Goal: Task Accomplishment & Management: Use online tool/utility

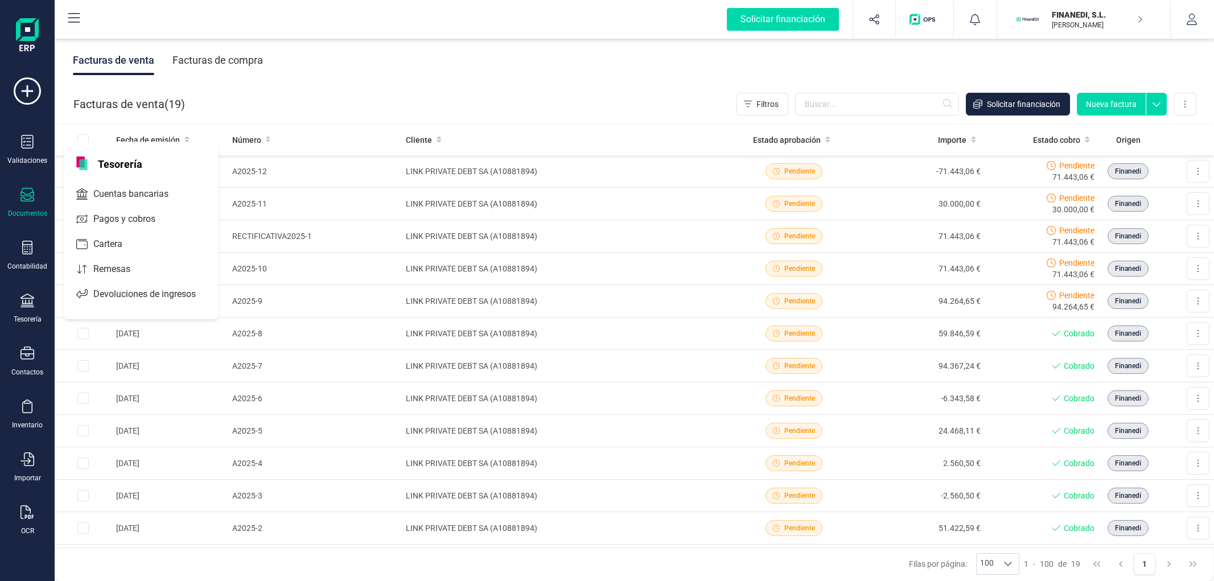
click at [43, 360] on div "Contactos" at bounding box center [28, 362] width 46 height 30
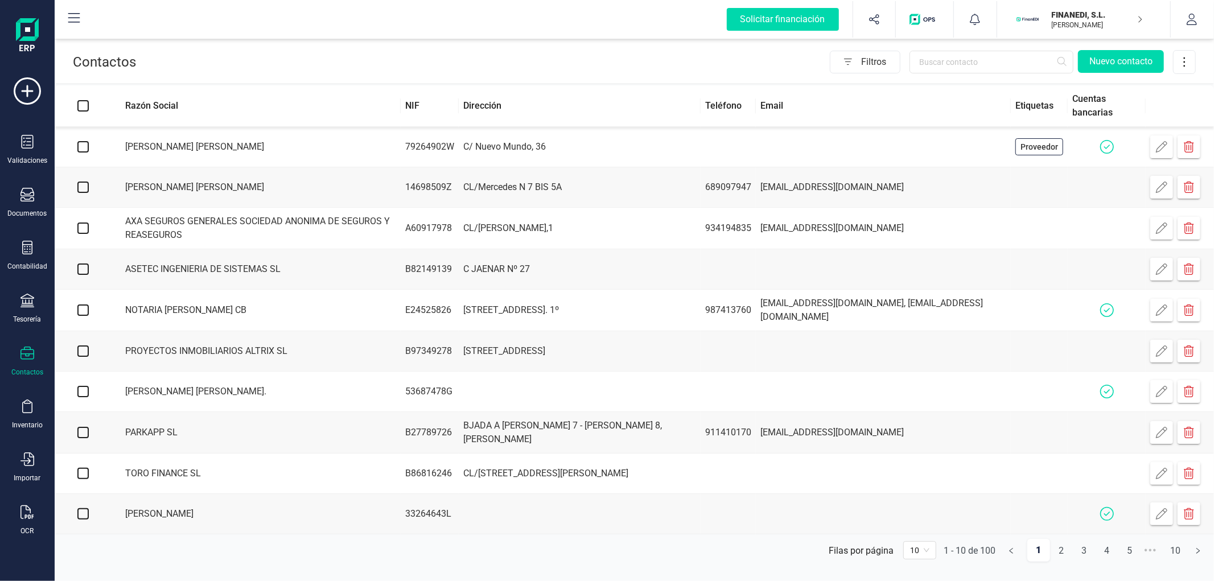
click at [36, 327] on div "Validaciones Documentos Documentos Presupuestos Pedidos Albaranes Facturas Fact…" at bounding box center [28, 310] width 46 height 467
click at [53, 298] on div "Solicitar financiación Validaciones Documentos Documentos Presupuestos Pedidos …" at bounding box center [27, 290] width 55 height 581
click at [35, 303] on div "Tesorería" at bounding box center [28, 309] width 46 height 30
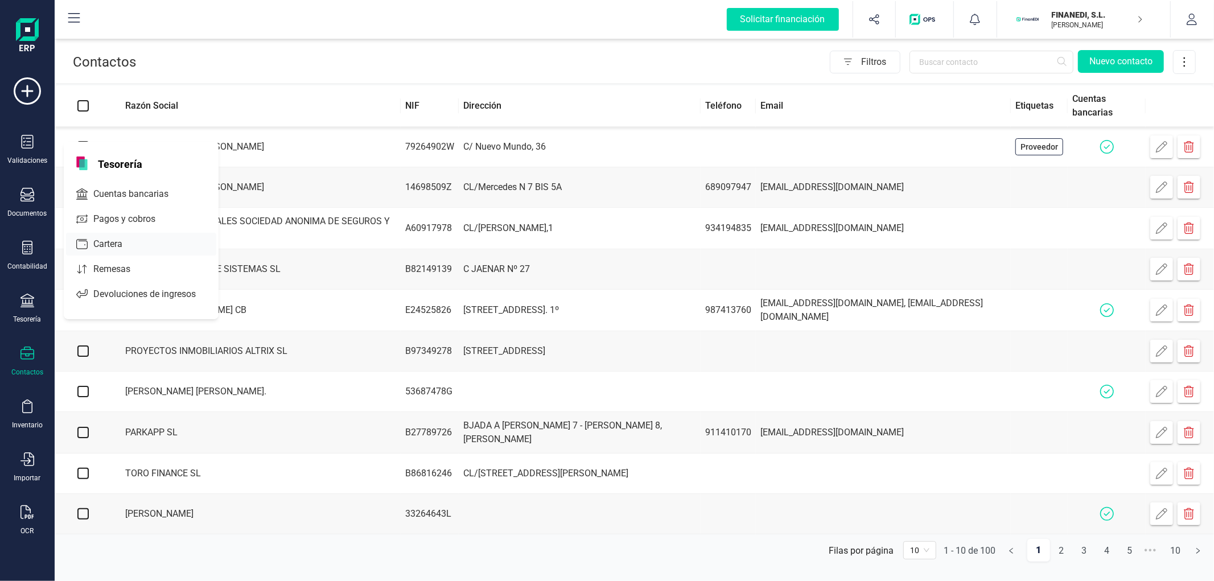
click at [126, 240] on span "Cartera" at bounding box center [116, 244] width 54 height 14
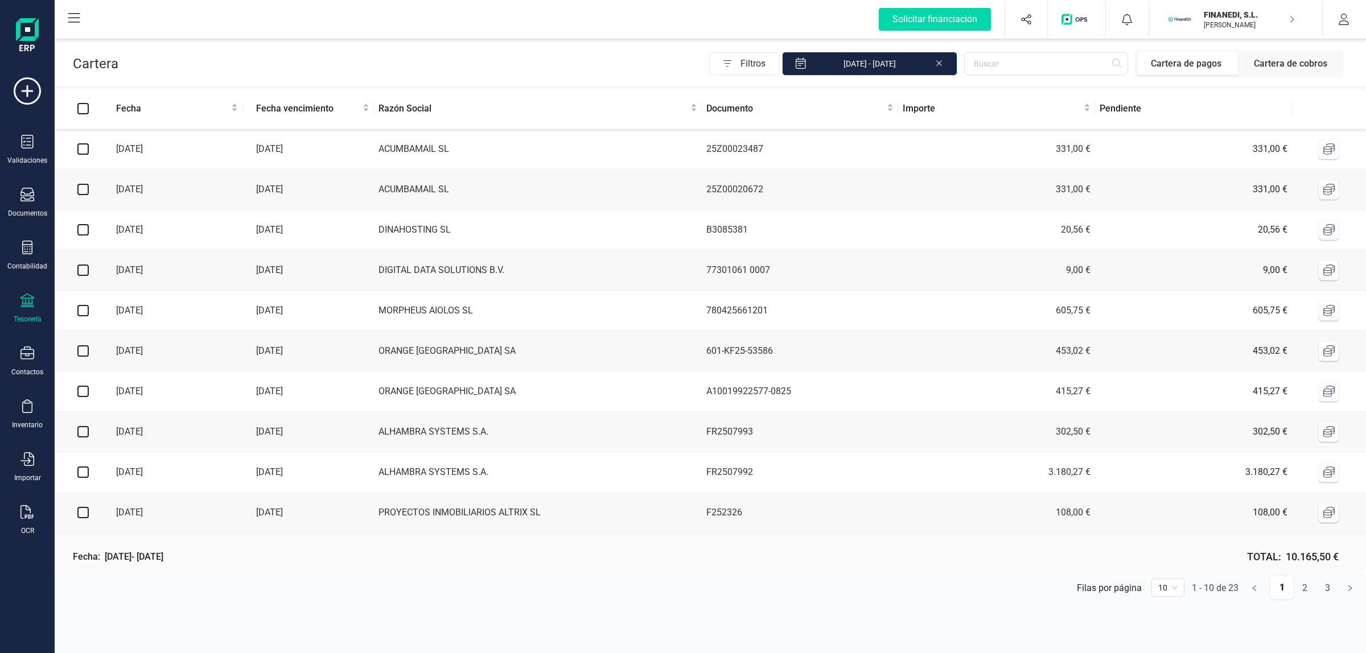
click at [1213, 149] on icon at bounding box center [1328, 148] width 11 height 11
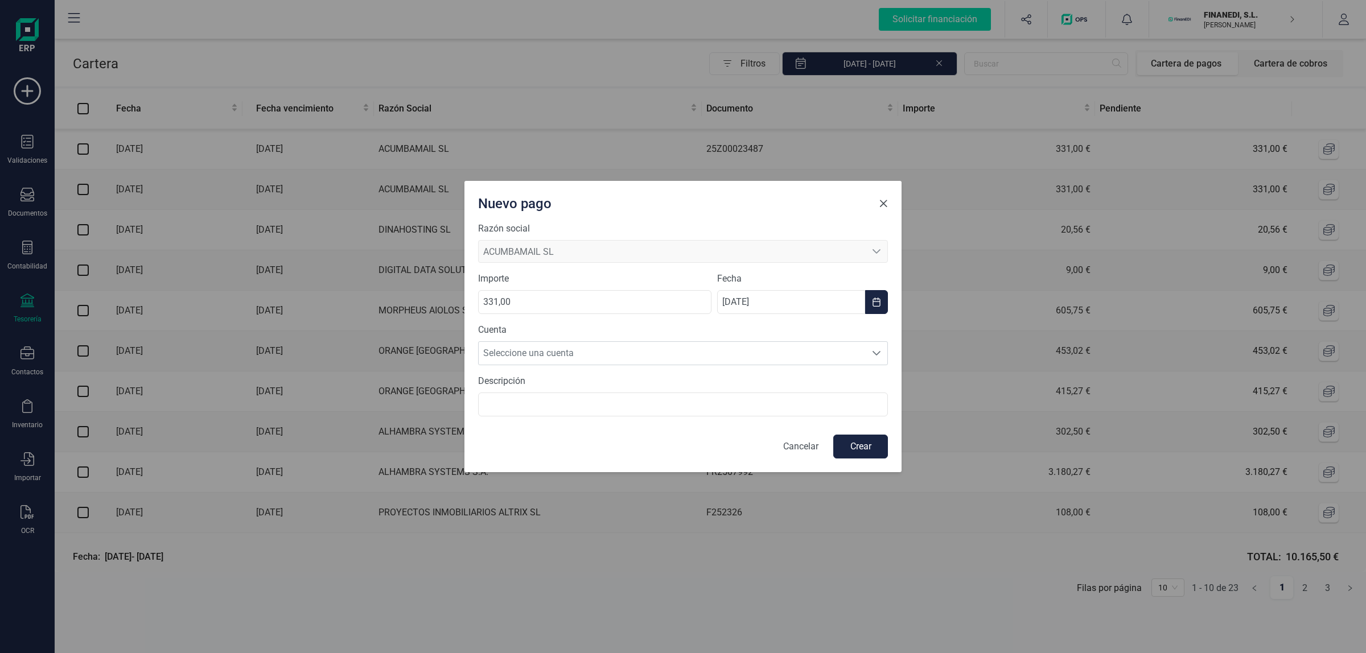
click at [881, 199] on span "Close" at bounding box center [883, 203] width 9 height 9
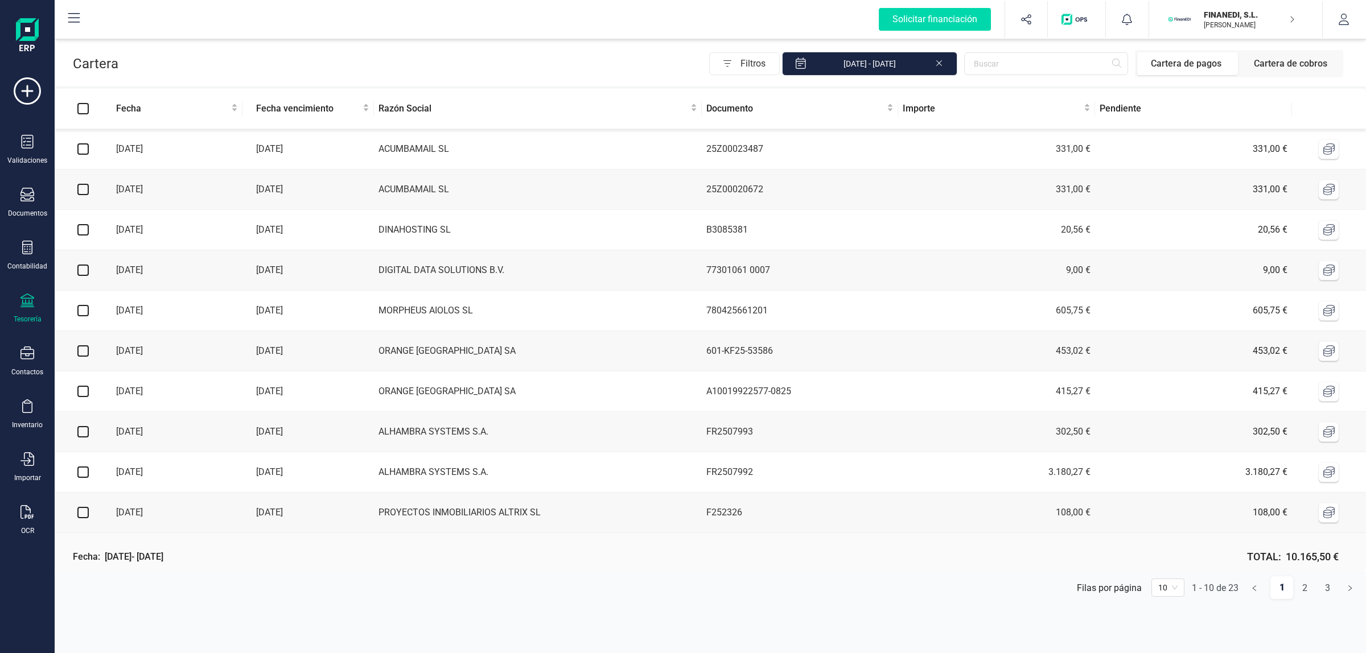
click at [1213, 146] on icon at bounding box center [1328, 148] width 11 height 11
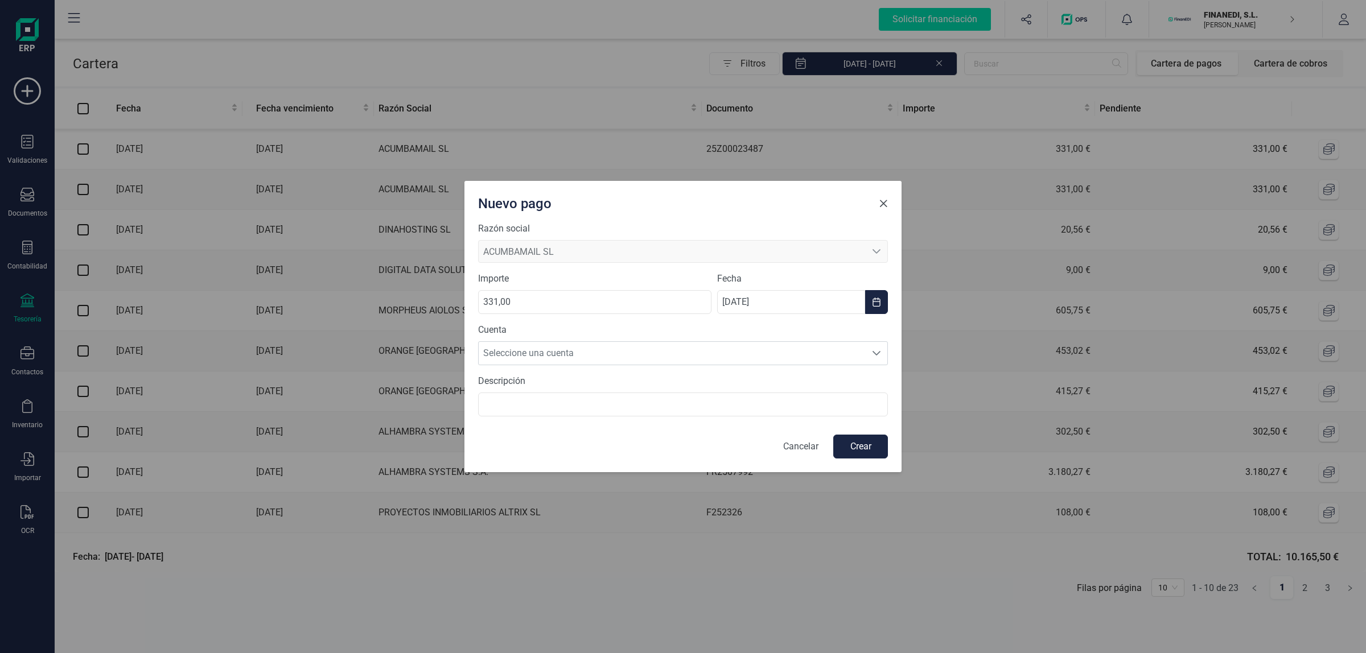
drag, startPoint x: 883, startPoint y: 200, endPoint x: 869, endPoint y: 191, distance: 16.1
click at [883, 199] on span "Close" at bounding box center [883, 203] width 9 height 9
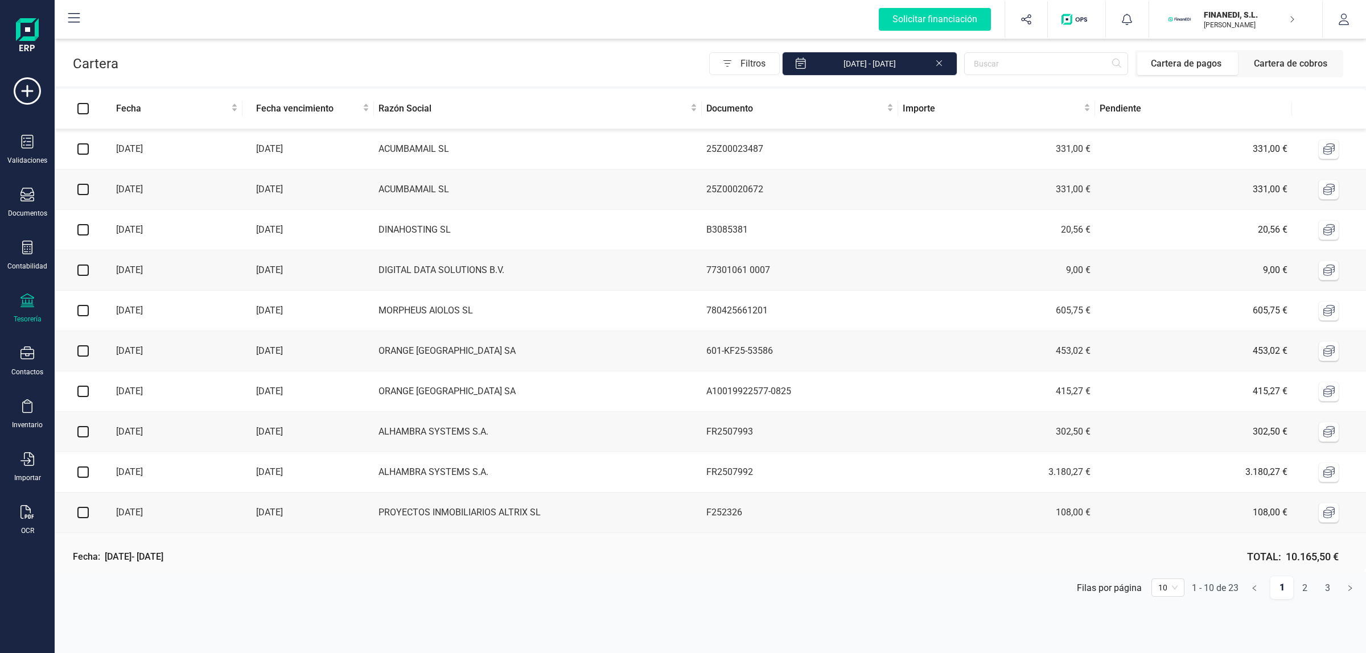
click at [746, 308] on td "780425661201" at bounding box center [800, 311] width 197 height 40
click at [1213, 580] on link "2" at bounding box center [1305, 588] width 22 height 23
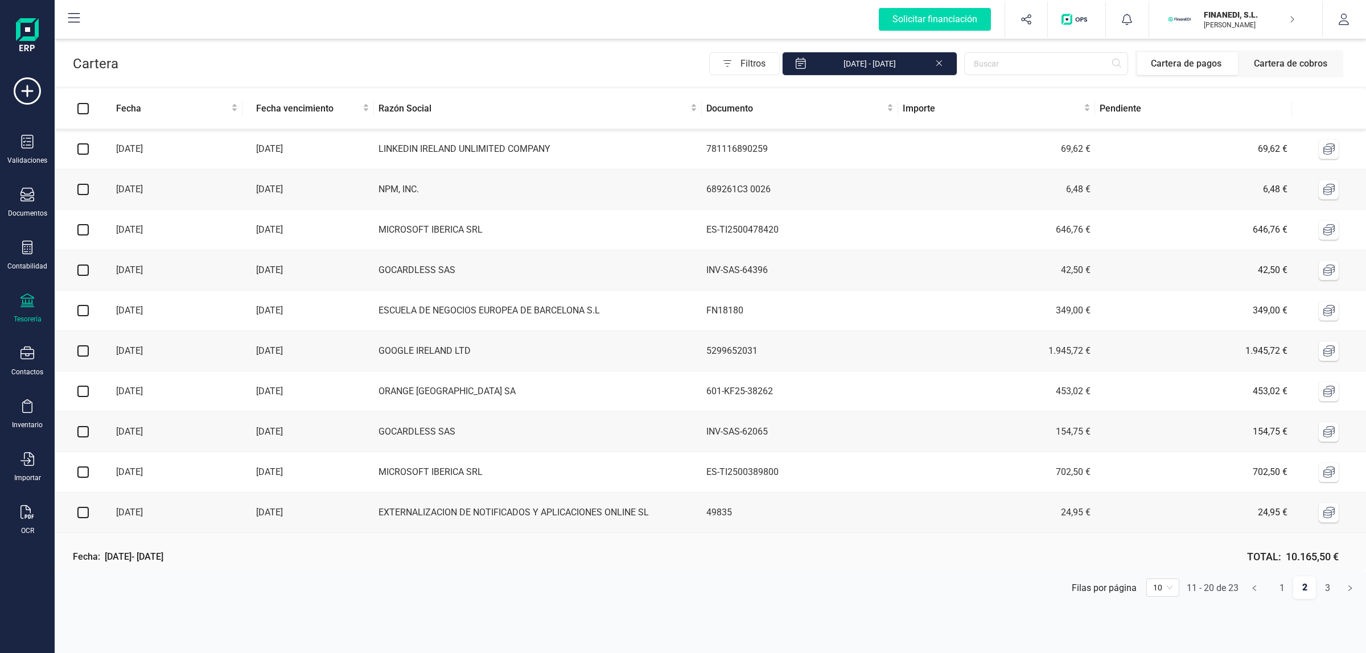
click at [1213, 68] on span "Cartera de cobros" at bounding box center [1290, 63] width 101 height 23
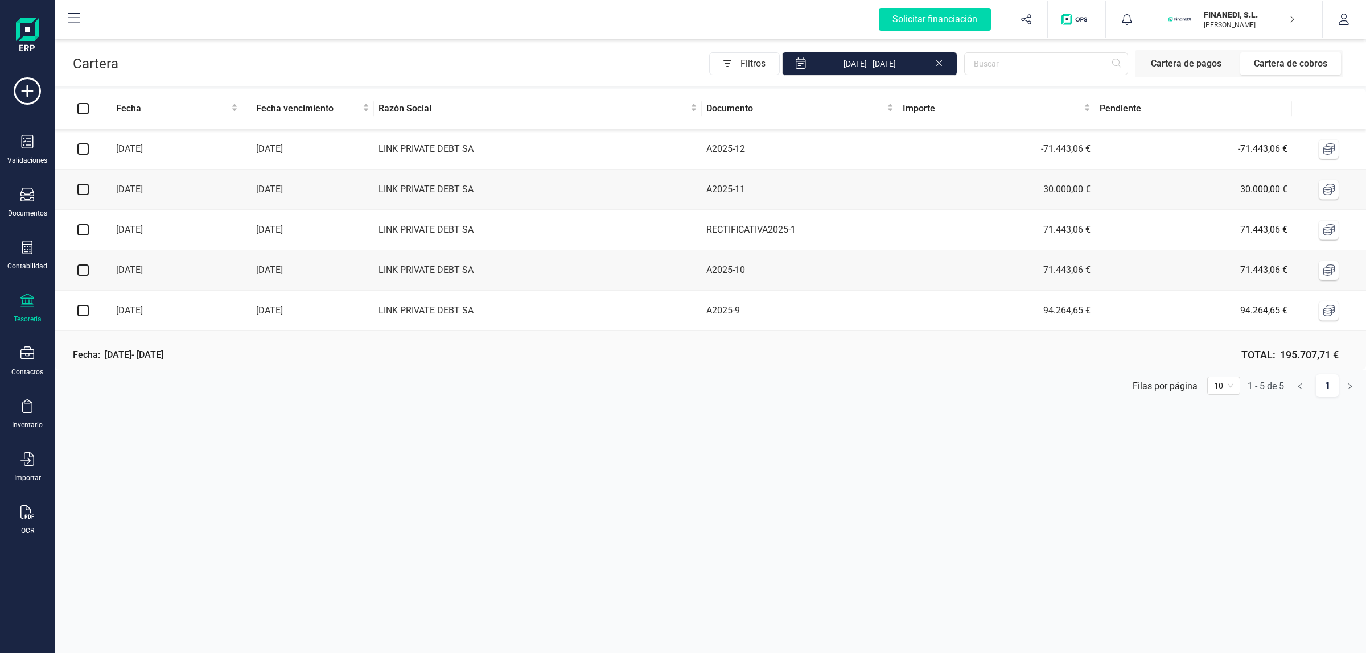
click at [1213, 61] on span "Cartera de pagos" at bounding box center [1187, 63] width 101 height 23
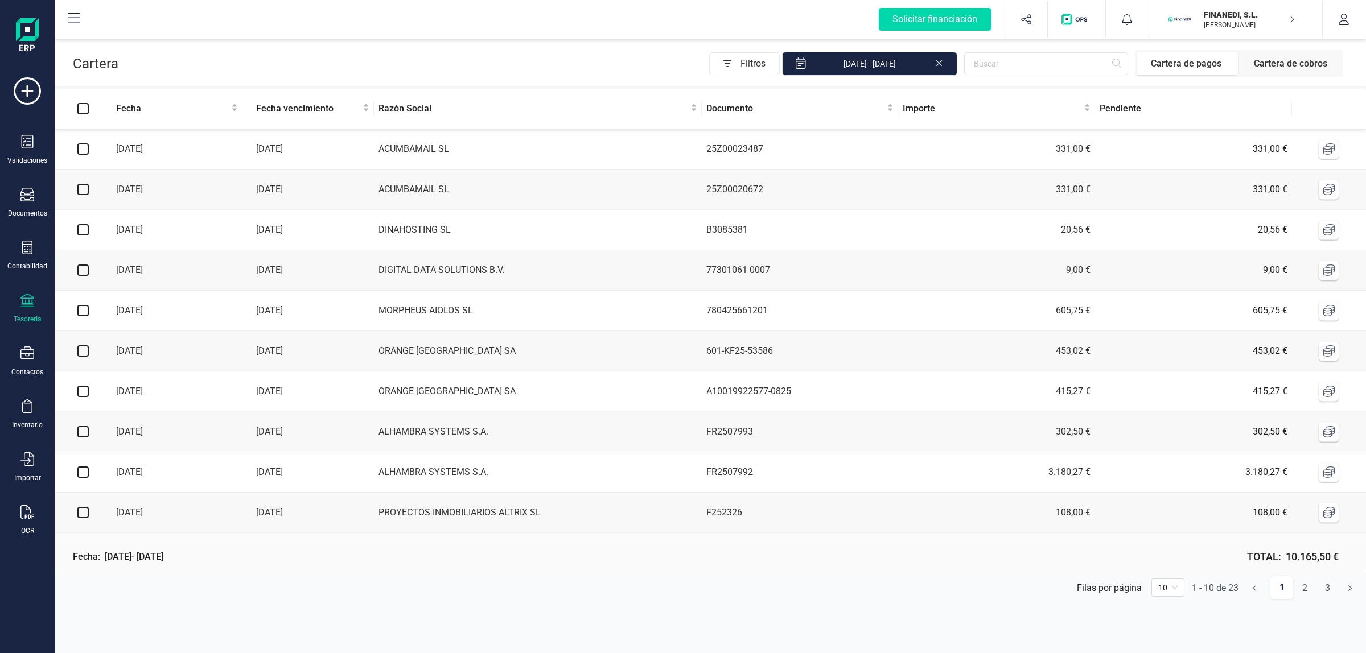
click at [743, 356] on span "601-KF25-53586" at bounding box center [739, 350] width 67 height 11
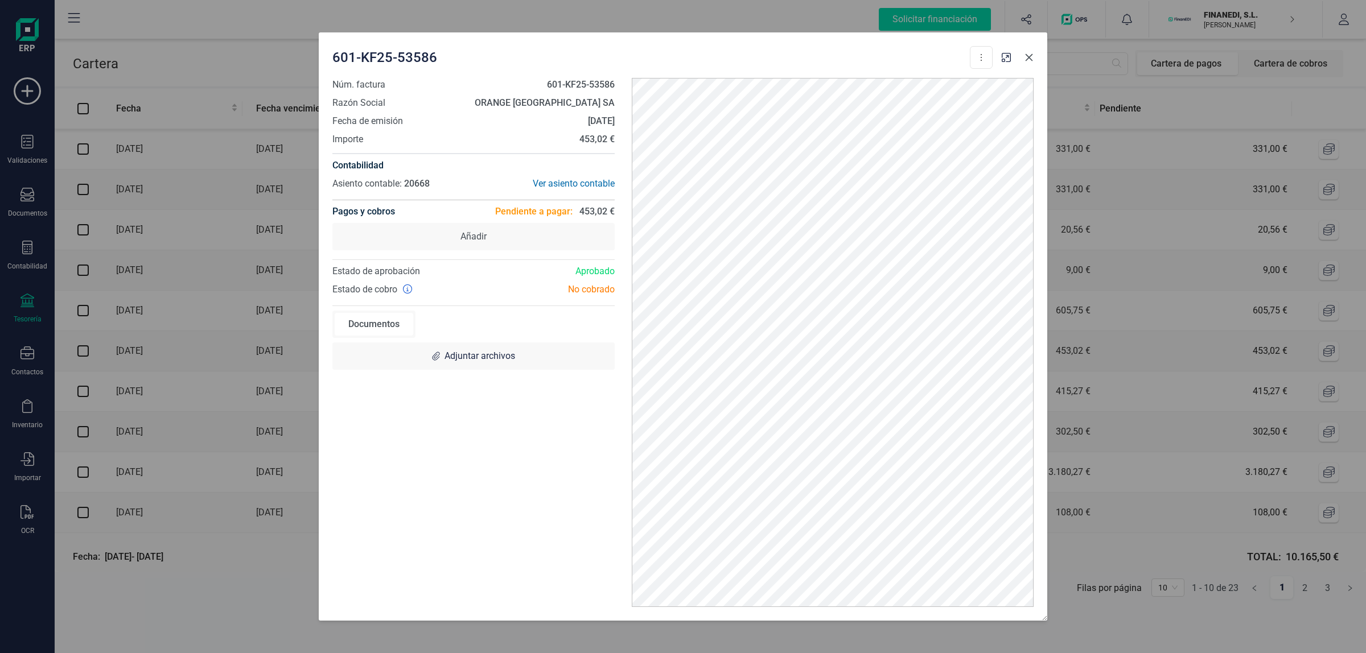
click at [1024, 64] on button "button" at bounding box center [1029, 57] width 18 height 18
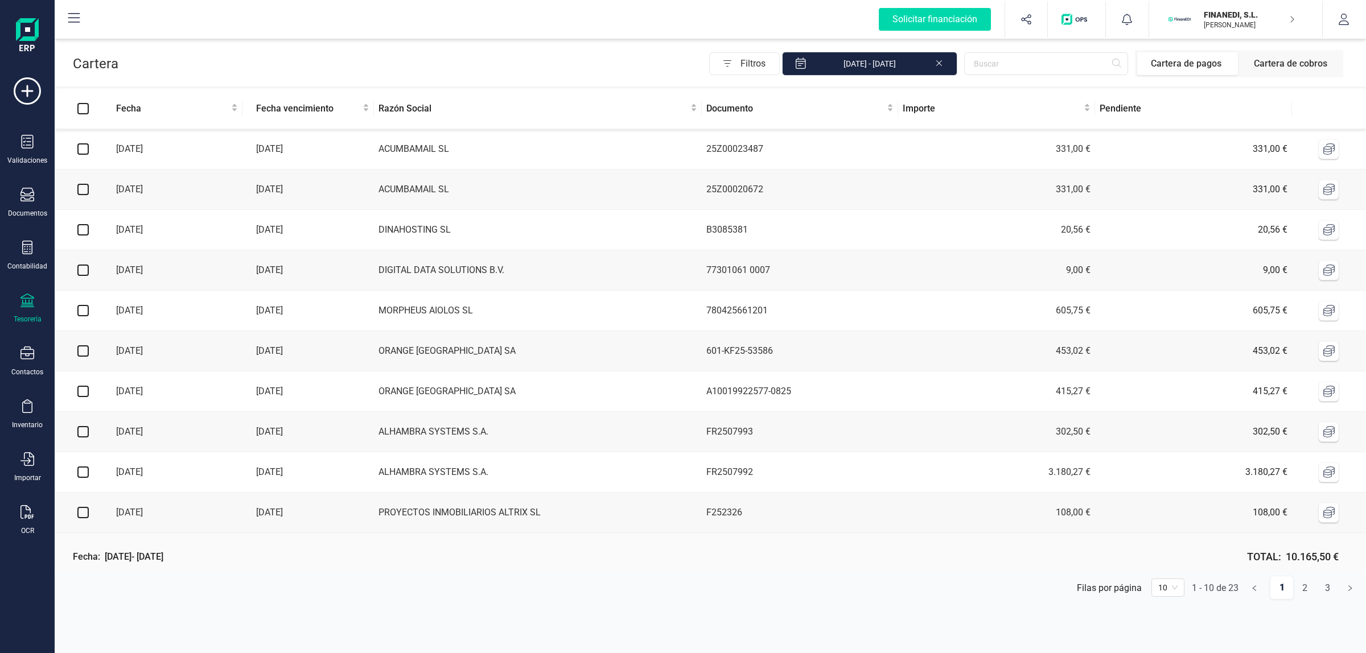
click at [756, 60] on span "Filtros" at bounding box center [759, 63] width 39 height 23
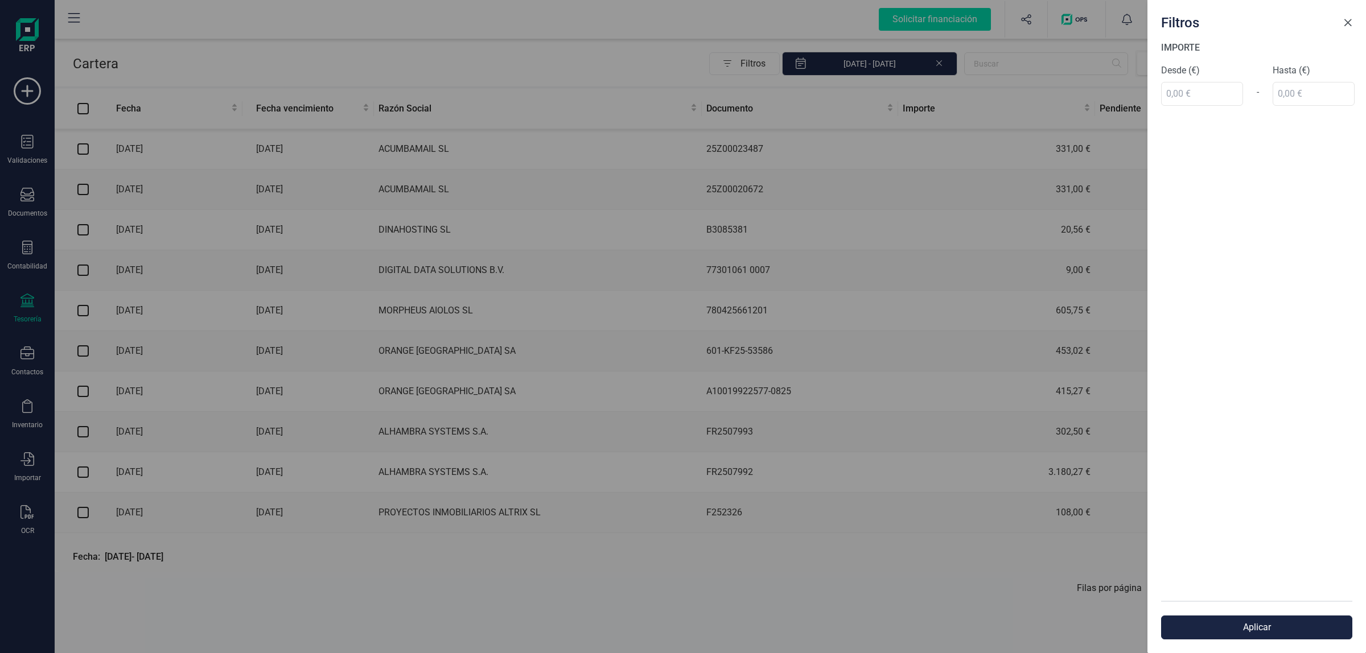
click at [1213, 22] on span "Close" at bounding box center [1347, 22] width 9 height 9
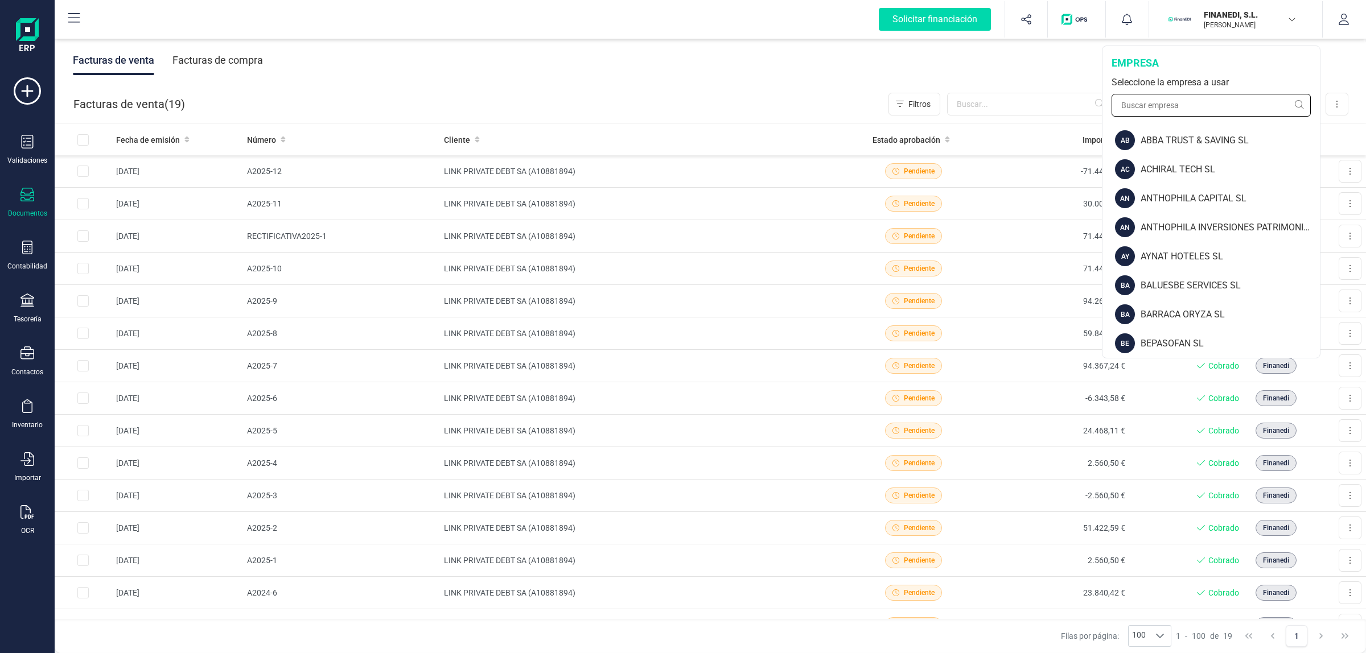
click at [1214, 105] on input "text" at bounding box center [1210, 105] width 199 height 23
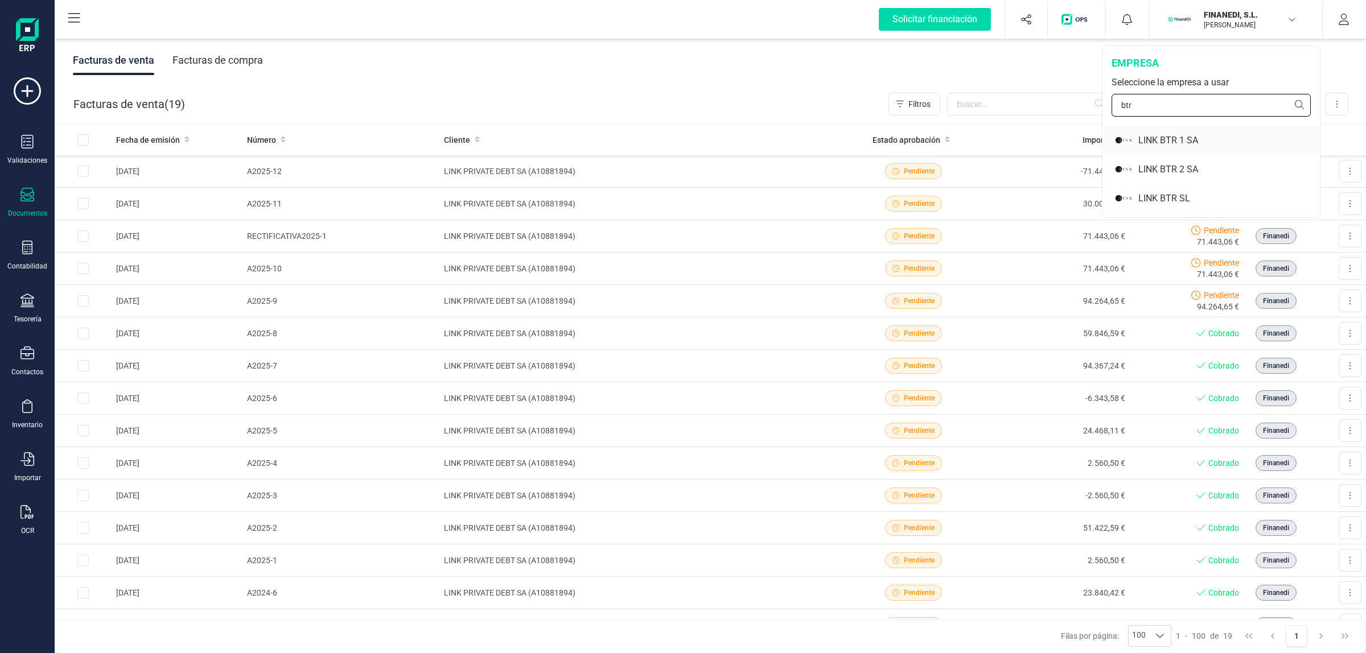
type input "btr"
click at [1199, 141] on div "LINK BTR 1 SA" at bounding box center [1229, 141] width 182 height 14
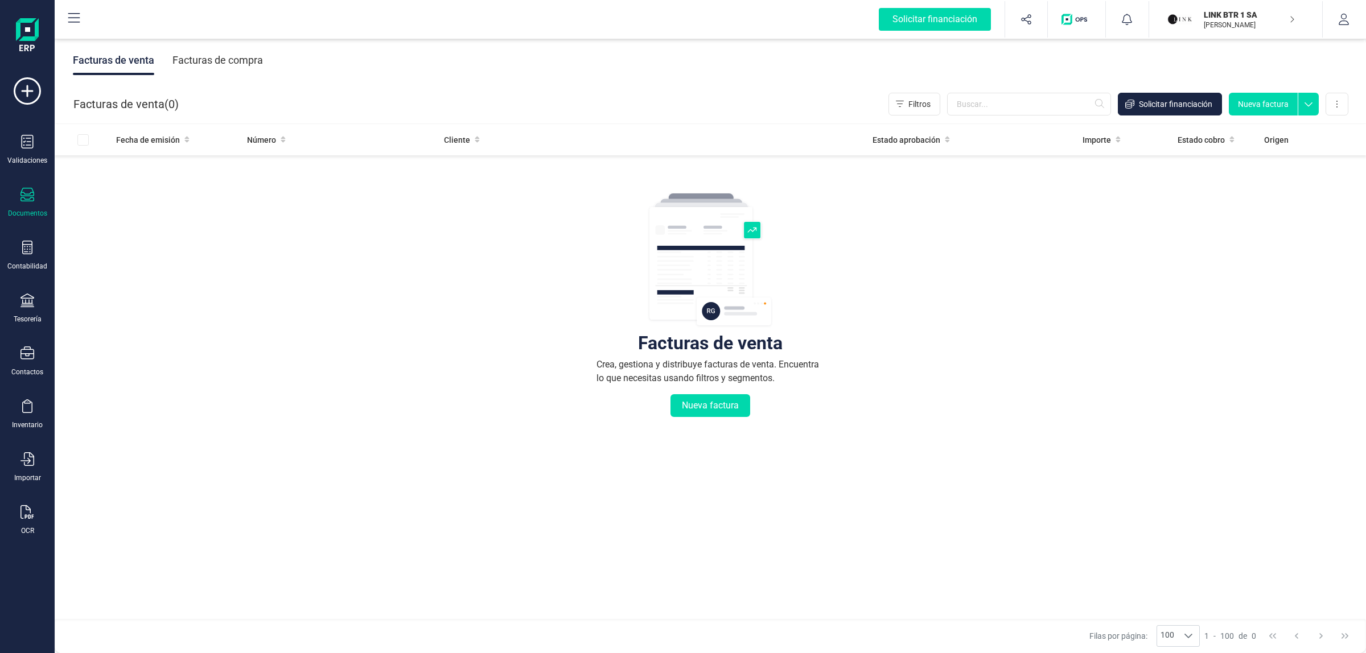
click at [1230, 30] on div "LINK BTR 1 [PERSON_NAME]" at bounding box center [1243, 19] width 88 height 25
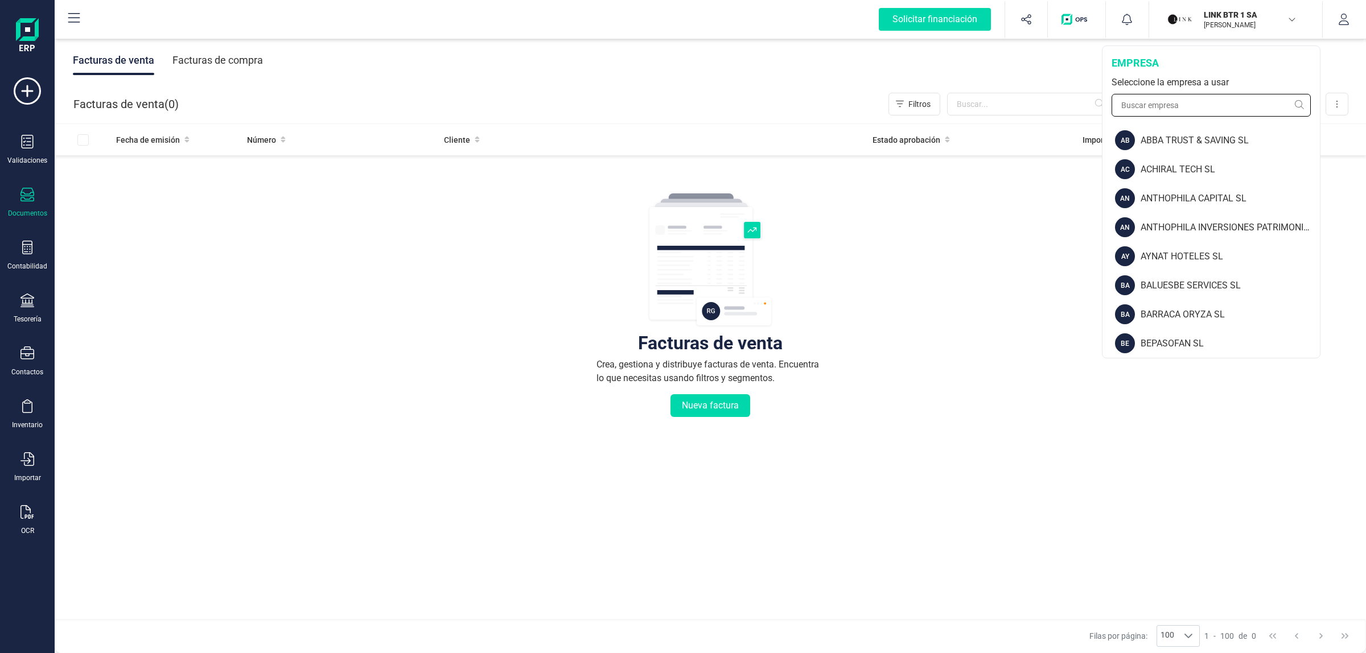
click at [1236, 101] on input "text" at bounding box center [1210, 105] width 199 height 23
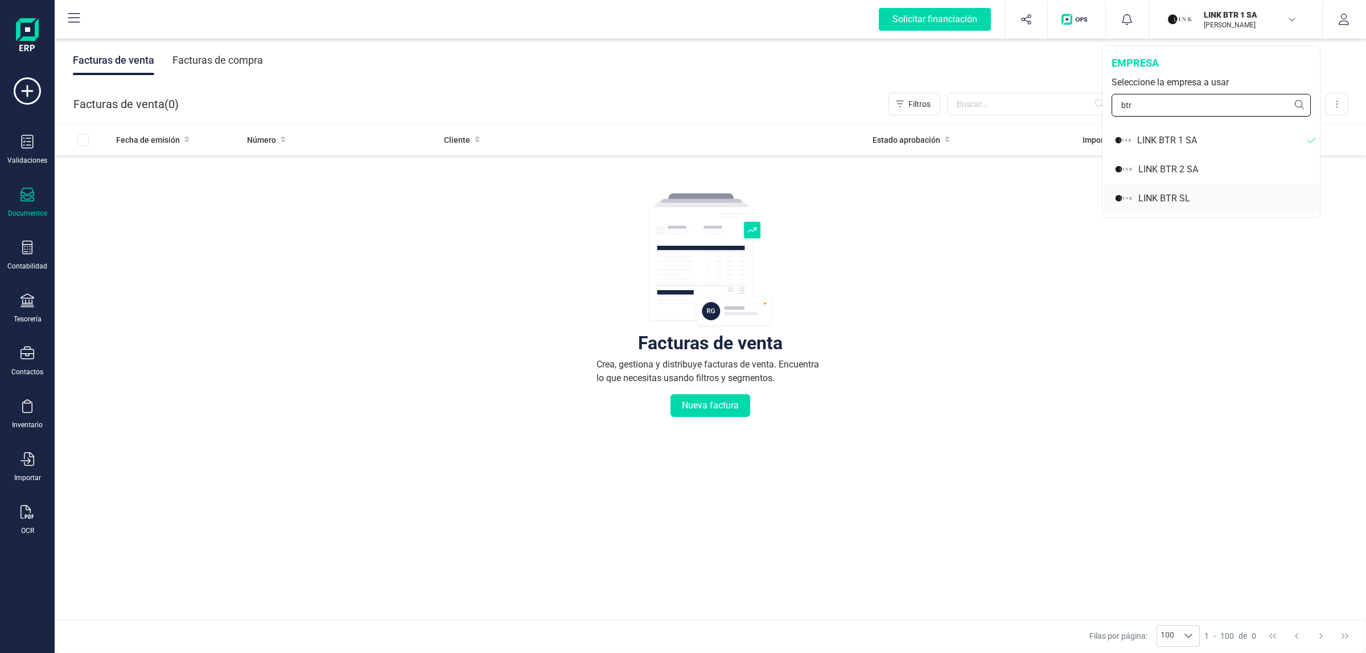
type input "btr"
click at [1216, 193] on div "LINK BTR SL" at bounding box center [1229, 199] width 182 height 14
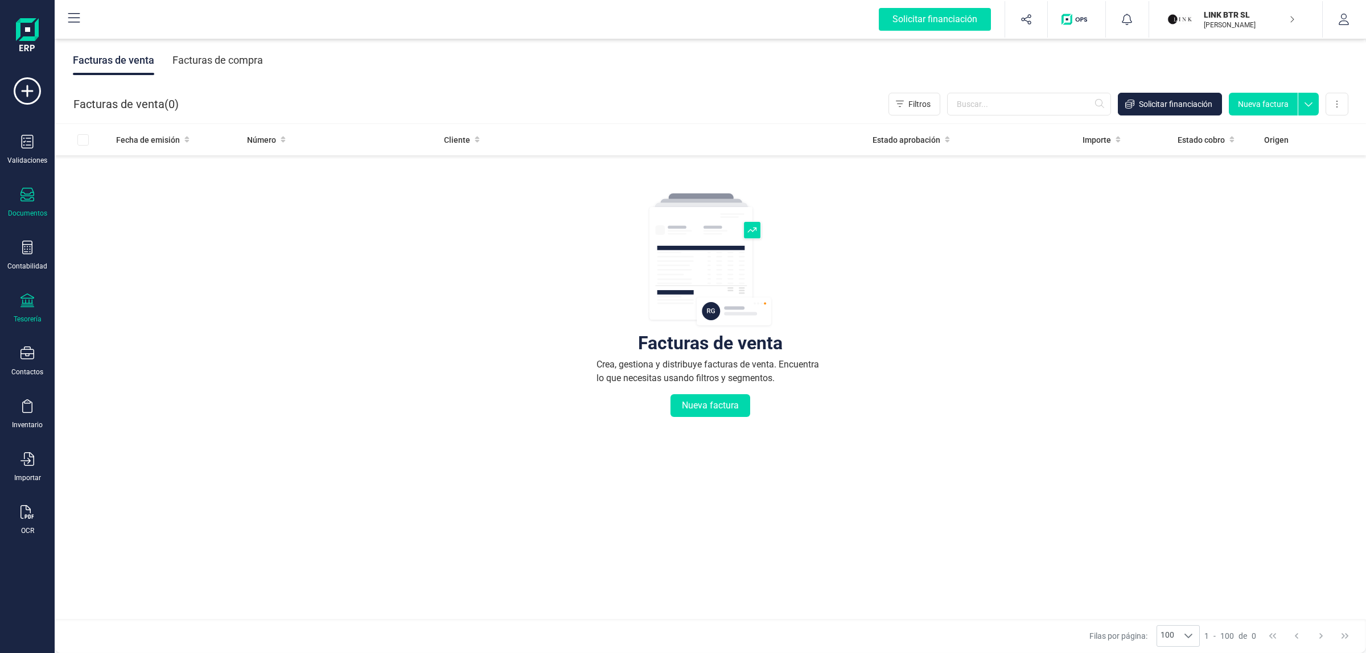
click at [36, 303] on div "Tesorería" at bounding box center [28, 309] width 46 height 30
click at [145, 191] on span "Cuentas bancarias" at bounding box center [139, 194] width 100 height 14
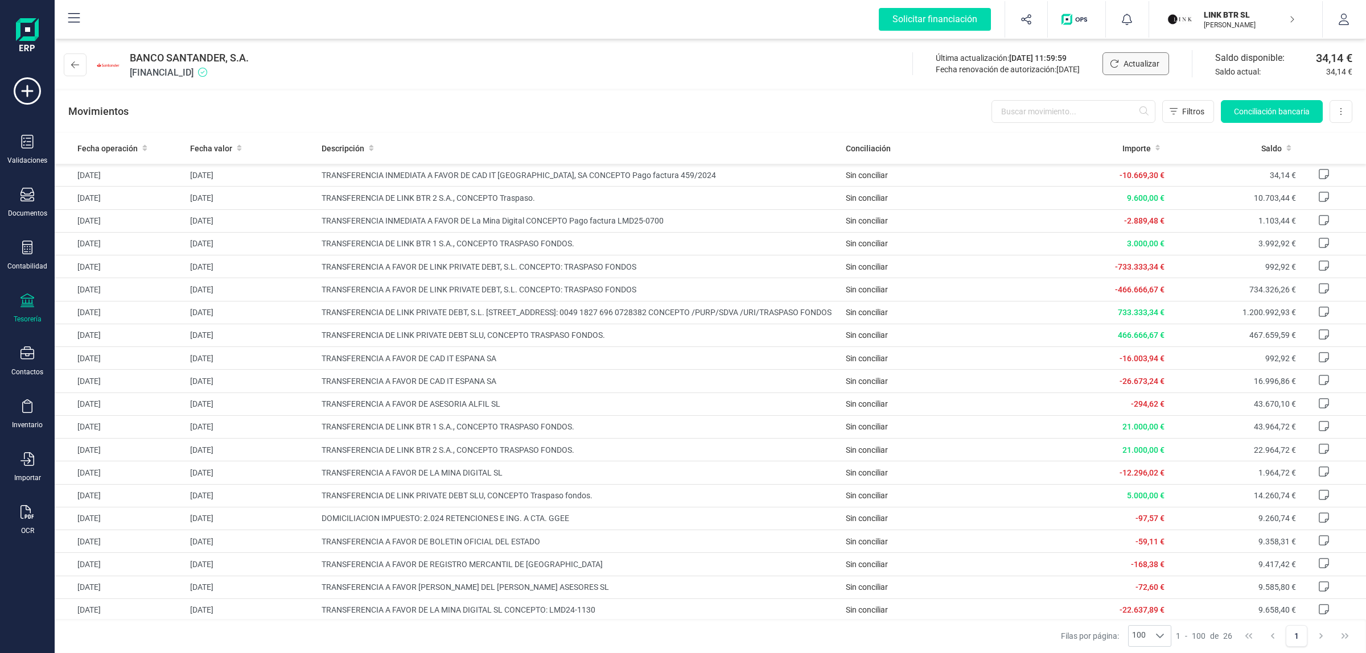
click at [1136, 64] on span "Actualizar" at bounding box center [1141, 63] width 36 height 11
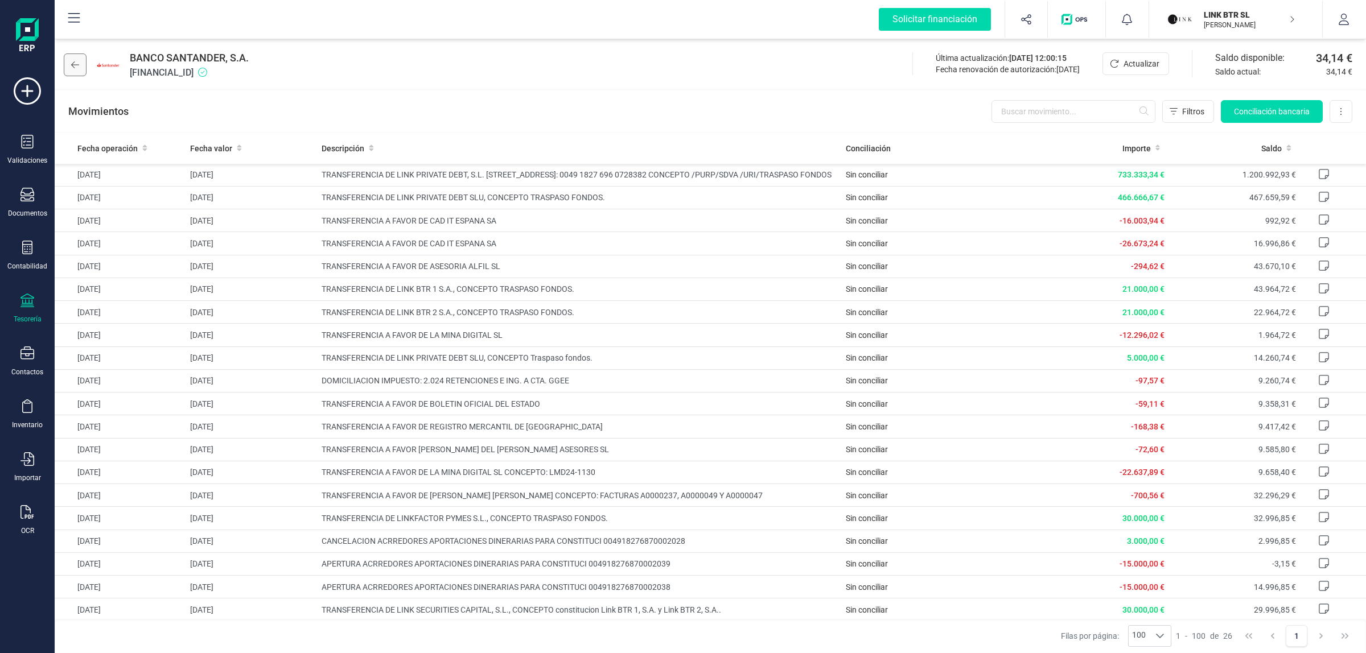
click at [78, 61] on icon at bounding box center [75, 64] width 8 height 9
